Goal: Task Accomplishment & Management: Manage account settings

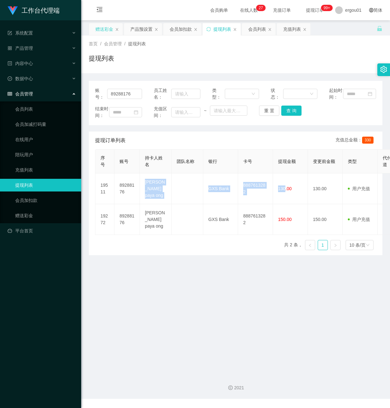
click at [106, 30] on div "赠送彩金" at bounding box center [104, 29] width 18 height 12
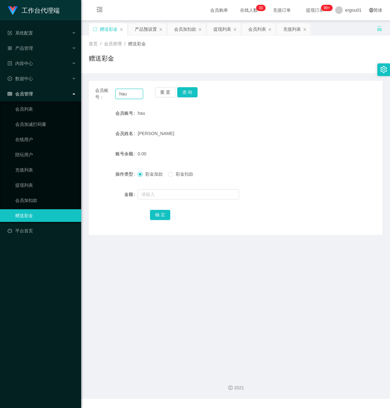
drag, startPoint x: 135, startPoint y: 91, endPoint x: 7, endPoint y: 88, distance: 128.7
click at [7, 88] on section "工作台代理端 系统配置 产品管理 产品列表 产品预设置 开奖记录 注单管理 即时注单 内容中心 数据中心 会员管理 会员列表 会员加减打码量 在线用户 陪玩用…" at bounding box center [195, 199] width 390 height 399
paste input "theclostteam"
type input "theclostteam"
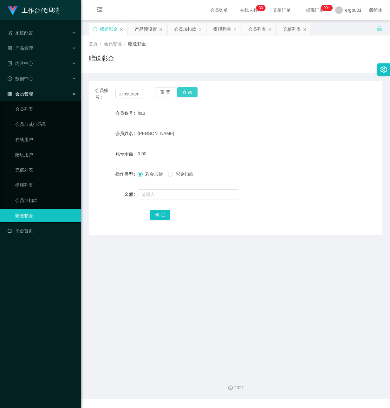
drag, startPoint x: 190, startPoint y: 90, endPoint x: 189, endPoint y: 100, distance: 9.7
click at [190, 93] on button "查 询" at bounding box center [187, 92] width 20 height 10
click at [171, 195] on input "text" at bounding box center [188, 194] width 101 height 10
type input "100"
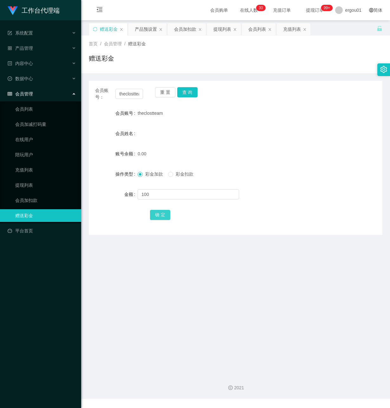
drag, startPoint x: 156, startPoint y: 213, endPoint x: 134, endPoint y: 211, distance: 21.6
click at [156, 213] on button "确 定" at bounding box center [160, 215] width 20 height 10
click at [154, 29] on div "产品预设置" at bounding box center [146, 29] width 22 height 12
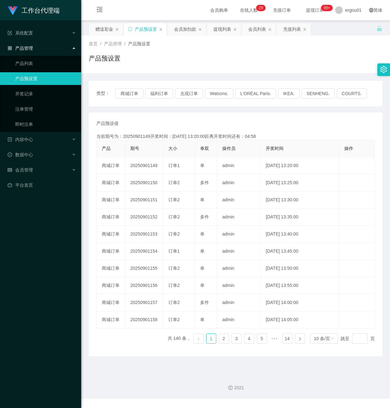
drag, startPoint x: 19, startPoint y: 257, endPoint x: 46, endPoint y: 257, distance: 26.3
click at [26, 257] on div "工作台代理端 系统配置 产品管理 产品列表 产品预设置 开奖记录 注单管理 即时注单 内容中心 数据中心 会员管理 平台首页" at bounding box center [40, 204] width 81 height 408
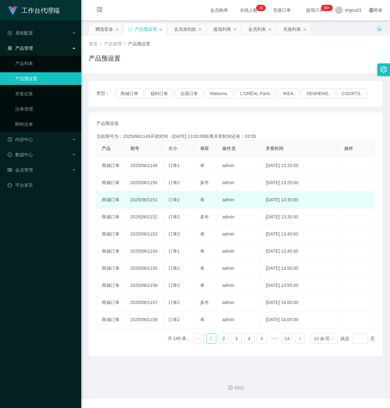
drag, startPoint x: 43, startPoint y: 304, endPoint x: 120, endPoint y: 193, distance: 134.8
click at [43, 304] on div "工作台代理端 系统配置 产品管理 产品列表 产品预设置 开奖记录 注单管理 即时注单 内容中心 数据中心 会员管理 平台首页" at bounding box center [40, 204] width 81 height 408
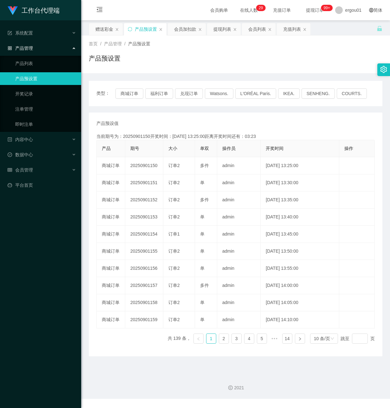
drag, startPoint x: 103, startPoint y: 28, endPoint x: 122, endPoint y: 41, distance: 23.2
click at [103, 29] on div "赠送彩金" at bounding box center [104, 29] width 18 height 12
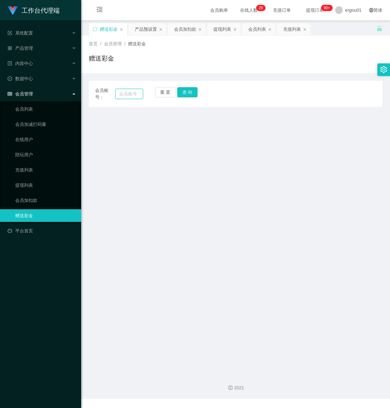
click at [130, 93] on input "text" at bounding box center [129, 94] width 28 height 10
paste input "theclostteam"
type input "theclostteam"
drag, startPoint x: 183, startPoint y: 90, endPoint x: 193, endPoint y: 94, distance: 11.4
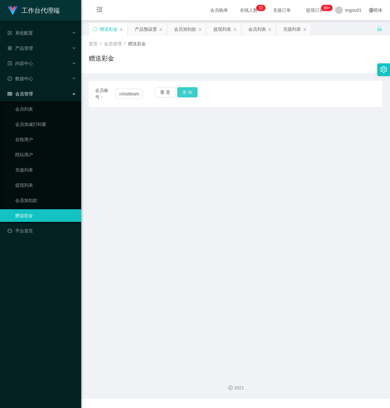
click at [183, 90] on button "查 询" at bounding box center [187, 92] width 20 height 10
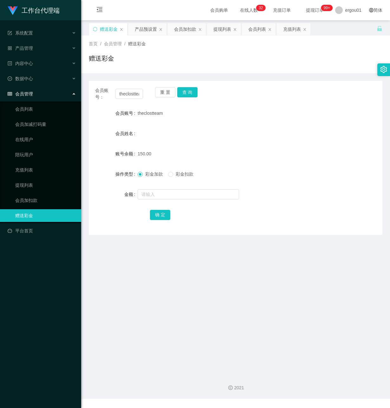
click at [51, 270] on div "工作台代理端 系统配置 产品管理 产品列表 产品预设置 开奖记录 注单管理 即时注单 内容中心 数据中心 会员管理 会员列表 会员加减打码量 在线用户 陪玩用…" at bounding box center [40, 204] width 81 height 408
click at [193, 91] on button "查 询" at bounding box center [187, 92] width 20 height 10
click at [29, 164] on link "充值列表" at bounding box center [45, 170] width 61 height 13
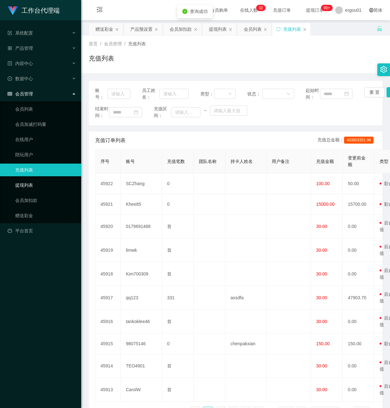
drag, startPoint x: 24, startPoint y: 175, endPoint x: 179, endPoint y: 149, distance: 157.1
click at [24, 179] on link "提现列表" at bounding box center [45, 185] width 61 height 13
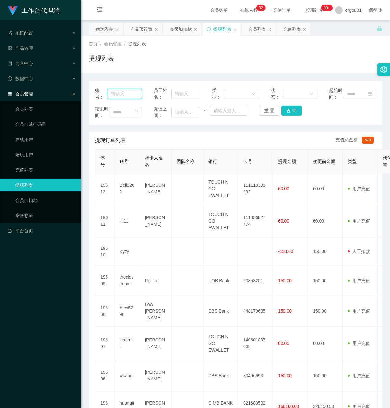
click at [119, 98] on input "text" at bounding box center [124, 94] width 35 height 10
paste input "theclostteam"
type input "theclostteam"
click at [284, 116] on button "查 询" at bounding box center [291, 111] width 20 height 10
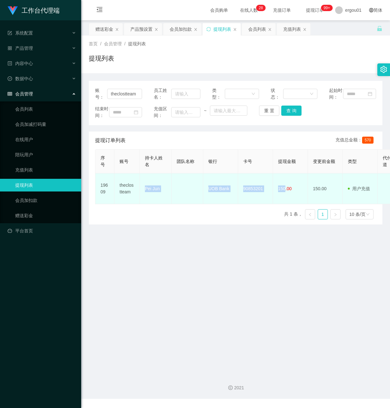
drag, startPoint x: 285, startPoint y: 200, endPoint x: 144, endPoint y: 200, distance: 141.3
click at [144, 200] on tr "19609 theclostteam Pei Jun UOB Bank 90853201 150.00 150.00 用户充值 人工扣款 审核驳回 审核成功 …" at bounding box center [368, 188] width 546 height 31
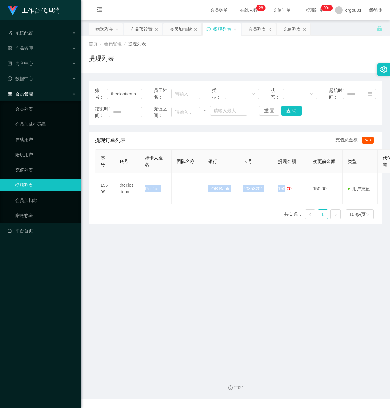
copy tr "Pei Jun UOB Bank 90853201 150"
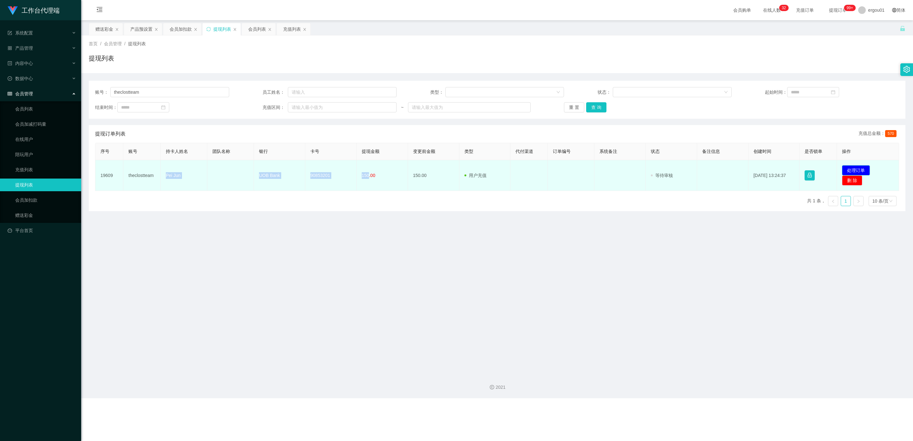
click at [389, 171] on button "处理订单" at bounding box center [856, 170] width 28 height 10
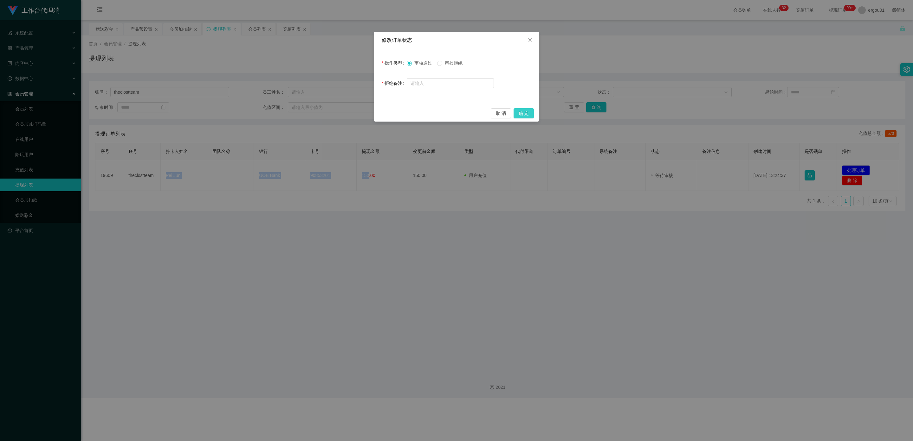
click at [389, 112] on button "确 定" at bounding box center [523, 113] width 20 height 10
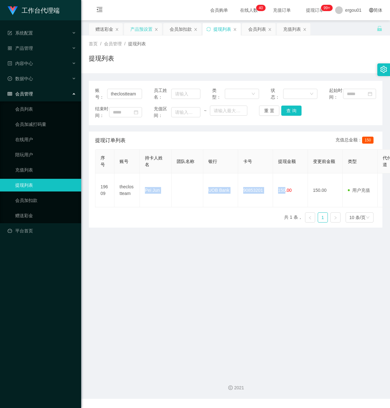
click at [150, 29] on div "产品预设置" at bounding box center [141, 29] width 22 height 12
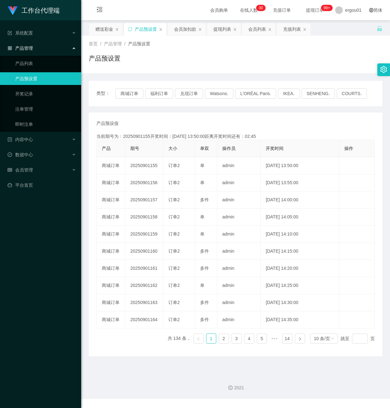
drag, startPoint x: 28, startPoint y: 238, endPoint x: 248, endPoint y: 46, distance: 292.2
click at [28, 235] on div "工作台代理端 系统配置 产品管理 产品列表 产品预设置 开奖记录 注单管理 即时注单 内容中心 数据中心 会员管理 平台首页" at bounding box center [40, 204] width 81 height 408
drag, startPoint x: 48, startPoint y: 217, endPoint x: 78, endPoint y: 207, distance: 32.1
click at [48, 216] on div "工作台代理端 系统配置 产品管理 产品列表 产品预设置 开奖记录 注单管理 即时注单 内容中心 数据中心 会员管理 平台首页" at bounding box center [40, 204] width 81 height 408
drag, startPoint x: 10, startPoint y: 266, endPoint x: 164, endPoint y: 126, distance: 208.2
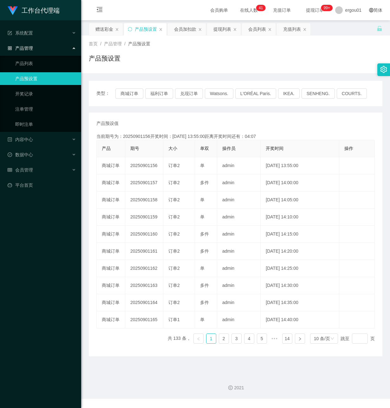
click at [12, 267] on div "工作台代理端 系统配置 产品管理 产品列表 产品预设置 开奖记录 注单管理 即时注单 内容中心 数据中心 会员管理 平台首页" at bounding box center [40, 204] width 81 height 408
click at [28, 167] on span "会员管理" at bounding box center [20, 169] width 25 height 5
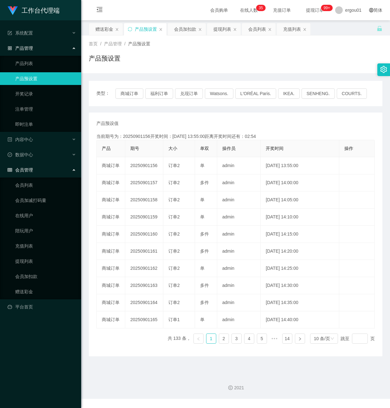
click at [25, 164] on div "会员管理" at bounding box center [40, 170] width 81 height 13
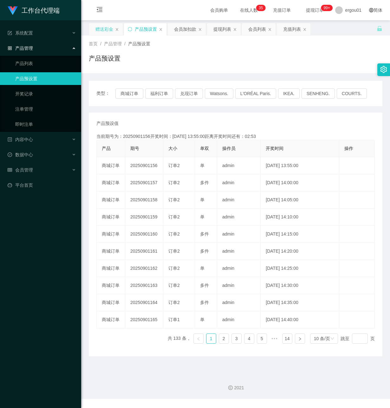
click at [106, 29] on div "赠送彩金" at bounding box center [104, 29] width 18 height 12
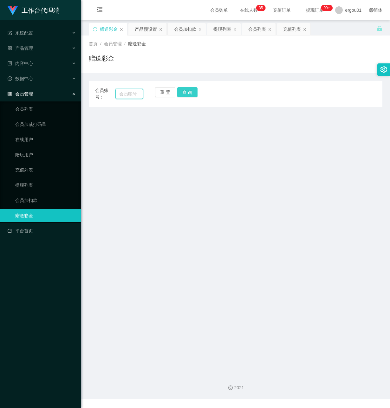
drag, startPoint x: 131, startPoint y: 93, endPoint x: 180, endPoint y: 90, distance: 49.3
click at [131, 93] on input "text" at bounding box center [129, 94] width 28 height 10
drag, startPoint x: 130, startPoint y: 92, endPoint x: 135, endPoint y: 94, distance: 5.4
click at [129, 92] on input "text" at bounding box center [129, 94] width 28 height 10
paste input "ytb369941"
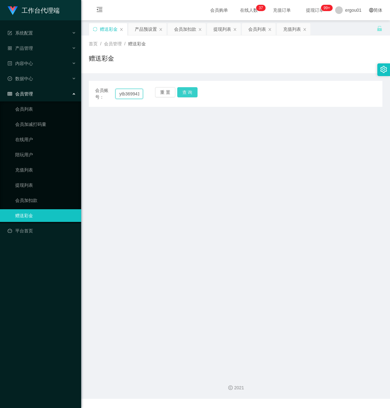
scroll to position [0, 1]
type input "ytb369941"
click at [184, 89] on button "查 询" at bounding box center [187, 92] width 20 height 10
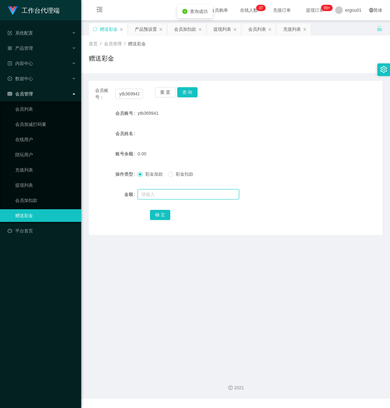
click at [158, 193] on input "text" at bounding box center [188, 194] width 101 height 10
type input "150"
click at [160, 215] on button "确 定" at bounding box center [160, 215] width 20 height 10
click at [120, 96] on input "ytb369941" at bounding box center [129, 94] width 28 height 10
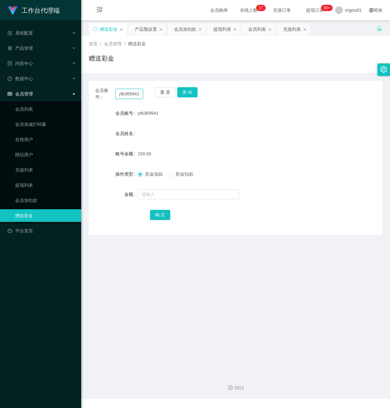
drag, startPoint x: 117, startPoint y: 95, endPoint x: 243, endPoint y: 123, distance: 128.9
click at [241, 123] on div "会员账号： ytb369941 重 置 查 询 会员账号 ytb369941 会员姓名 账号余额 150.00 操作类型 彩金加款 彩金扣款 金额 确 定" at bounding box center [235, 158] width 293 height 154
click at [25, 103] on link "会员列表" at bounding box center [45, 109] width 61 height 13
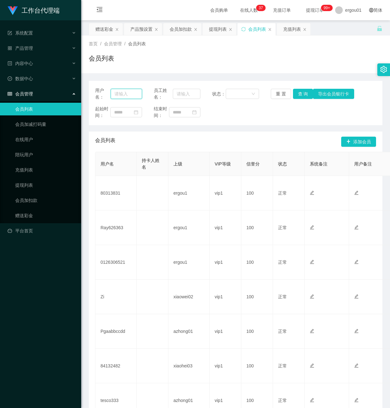
click at [120, 93] on input "text" at bounding box center [126, 94] width 31 height 10
paste input "ytb369941"
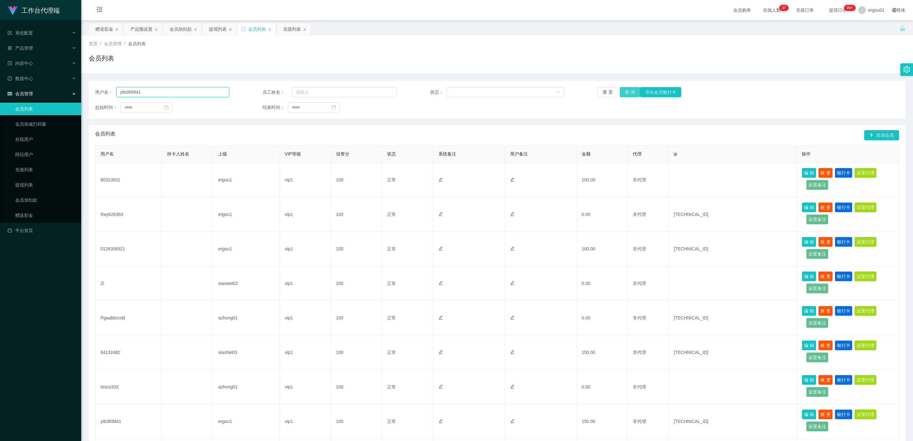
type input "ytb369941"
click at [389, 92] on button "查 询" at bounding box center [630, 92] width 20 height 10
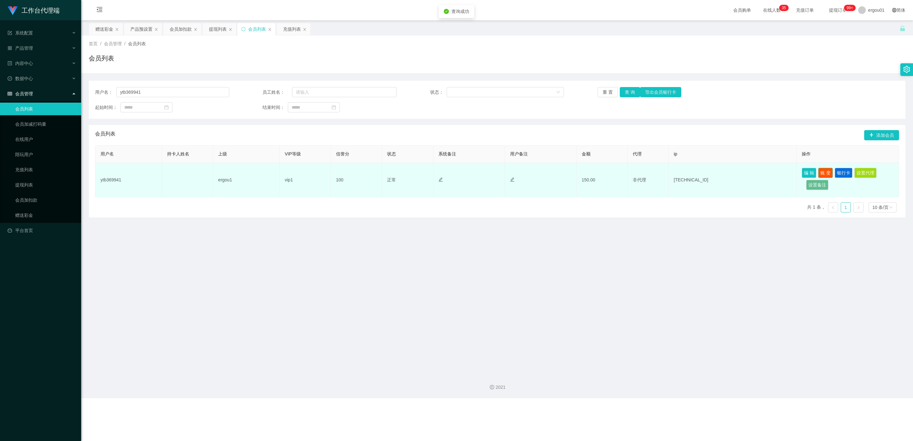
click at [389, 171] on button "账 变" at bounding box center [825, 173] width 15 height 10
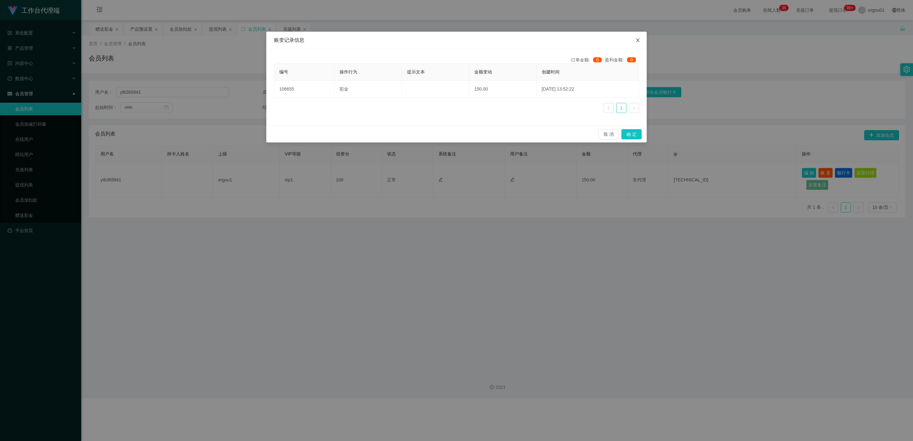
click at [389, 41] on icon "图标: close" at bounding box center [637, 40] width 5 height 5
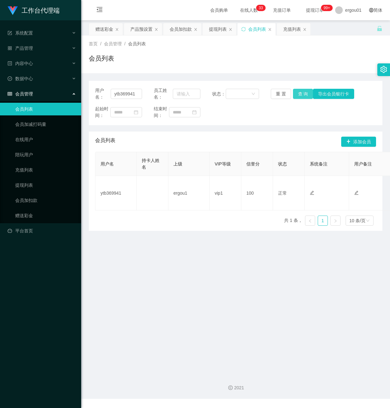
click at [303, 93] on button "查 询" at bounding box center [303, 94] width 20 height 10
click at [26, 179] on link "提现列表" at bounding box center [45, 185] width 61 height 13
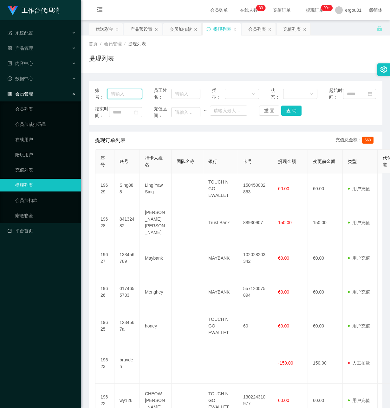
click at [113, 94] on input "text" at bounding box center [124, 94] width 35 height 10
drag, startPoint x: 46, startPoint y: 262, endPoint x: 51, endPoint y: 260, distance: 5.8
click at [51, 260] on div "工作台代理端 系统配置 产品管理 产品列表 产品预设置 开奖记录 注单管理 即时注单 内容中心 数据中心 会员管理 会员列表 会员加减打码量 在线用户 陪玩用…" at bounding box center [40, 204] width 81 height 408
click at [119, 98] on input "text" at bounding box center [124, 94] width 35 height 10
paste input "ytb369941"
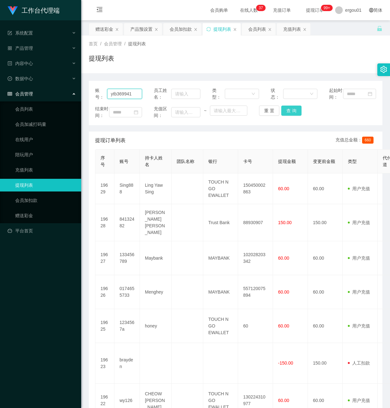
type input "ytb369941"
click at [291, 114] on button "查 询" at bounding box center [291, 111] width 20 height 10
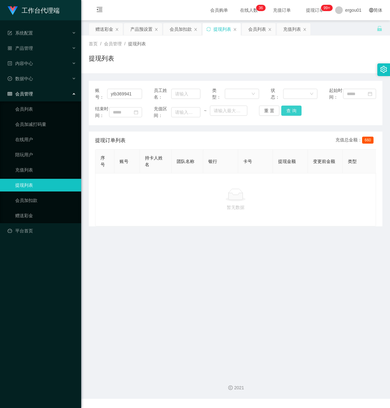
click at [295, 116] on button "查 询" at bounding box center [291, 111] width 20 height 10
click at [146, 261] on main "关闭左侧 关闭右侧 关闭其它 刷新页面 赠送彩金 产品预设置 会员加扣款 提现列表 会员列表 充值列表 首页 / 会员管理 / 提现列表 / 提现列表 账号：…" at bounding box center [235, 194] width 309 height 349
click at [288, 114] on button "查 询" at bounding box center [291, 111] width 20 height 10
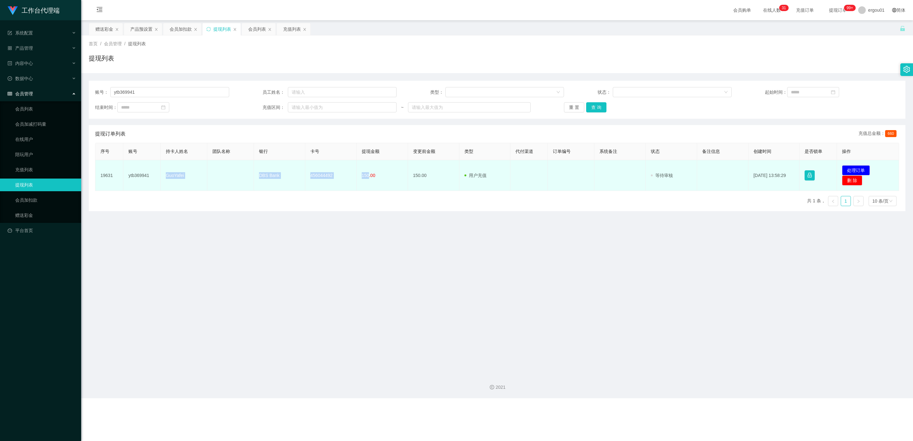
drag, startPoint x: 366, startPoint y: 174, endPoint x: 164, endPoint y: 174, distance: 202.2
click at [164, 174] on tr "19631 ytb369941 GuoYafei DBS Bank 456044492 150.00 150.00 用户充值 人工扣款 审核驳回 审核成功 等…" at bounding box center [496, 175] width 803 height 31
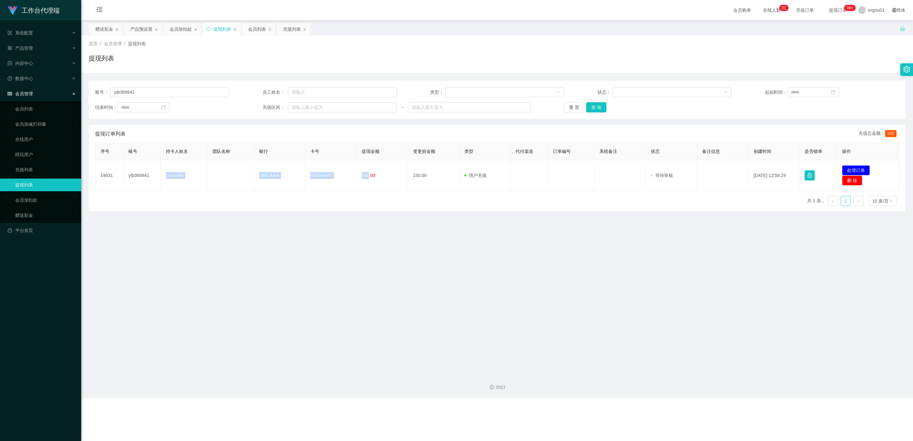
copy tr "GuoYafei DBS Bank 456044492 150"
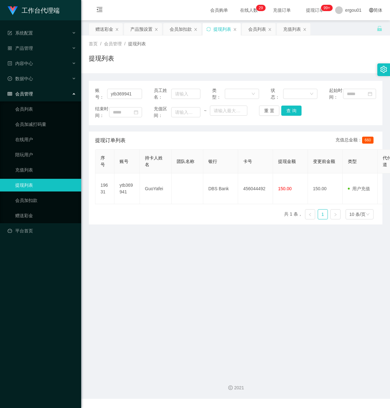
drag, startPoint x: 161, startPoint y: 314, endPoint x: 167, endPoint y: 241, distance: 73.8
click at [160, 306] on main "关闭左侧 关闭右侧 关闭其它 刷新页面 赠送彩金 产品预设置 会员加扣款 提现列表 会员列表 充值列表 首页 / 会员管理 / 提现列表 / 提现列表 账号：…" at bounding box center [235, 194] width 309 height 349
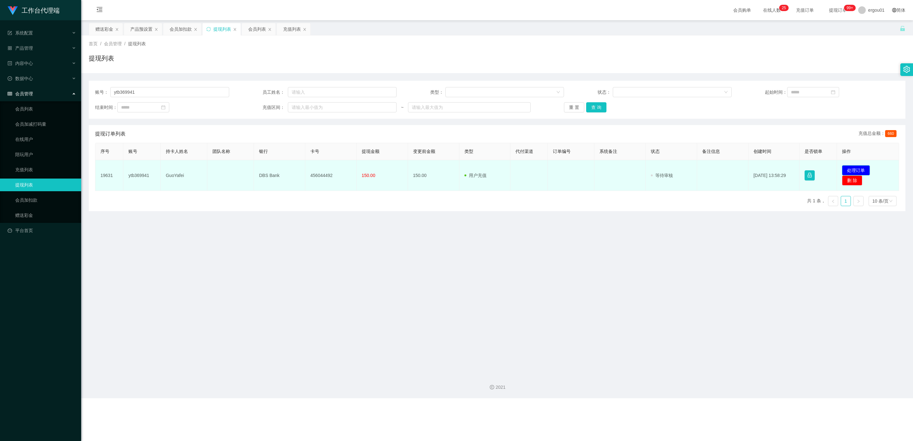
click at [389, 169] on button "处理订单" at bounding box center [856, 170] width 28 height 10
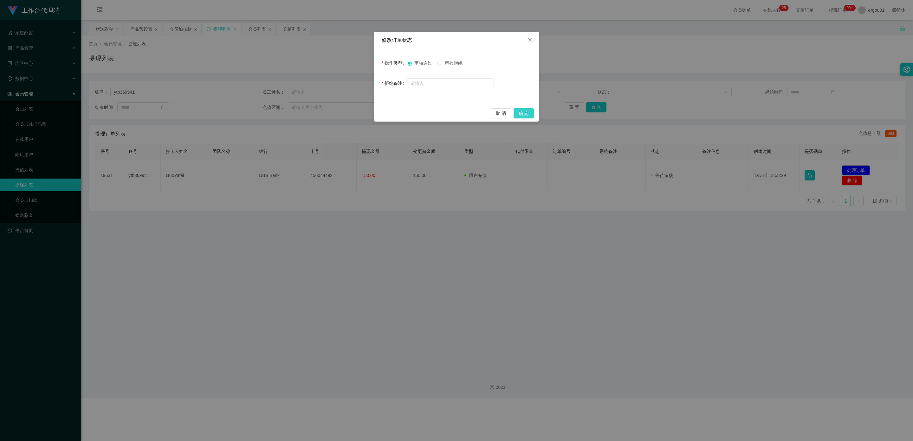
click at [389, 114] on button "确 定" at bounding box center [523, 113] width 20 height 10
